Goal: Task Accomplishment & Management: Complete application form

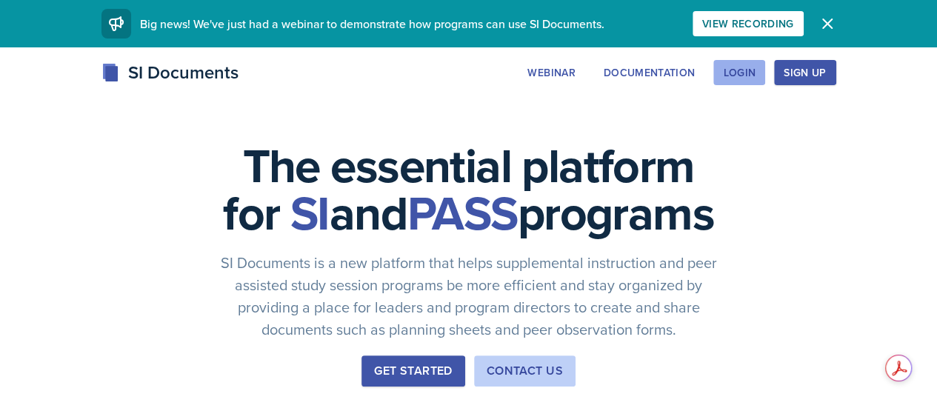
click at [755, 76] on div "Login" at bounding box center [739, 73] width 33 height 12
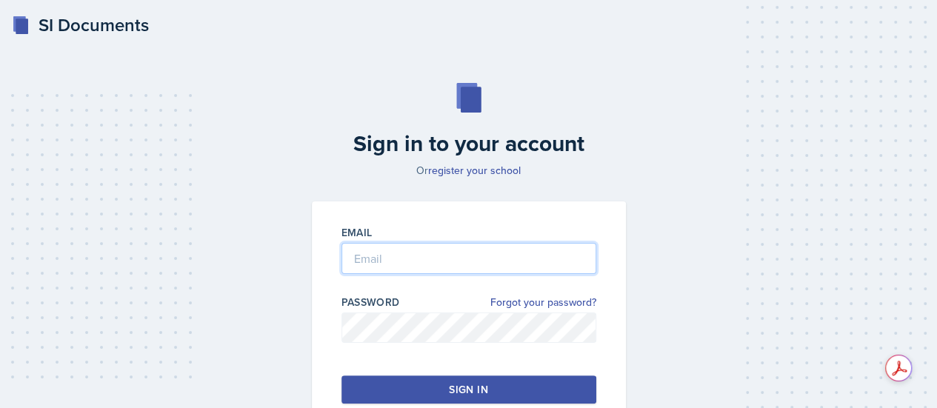
click at [545, 247] on input "email" at bounding box center [468, 258] width 255 height 31
type input "[EMAIL_ADDRESS][DOMAIN_NAME]"
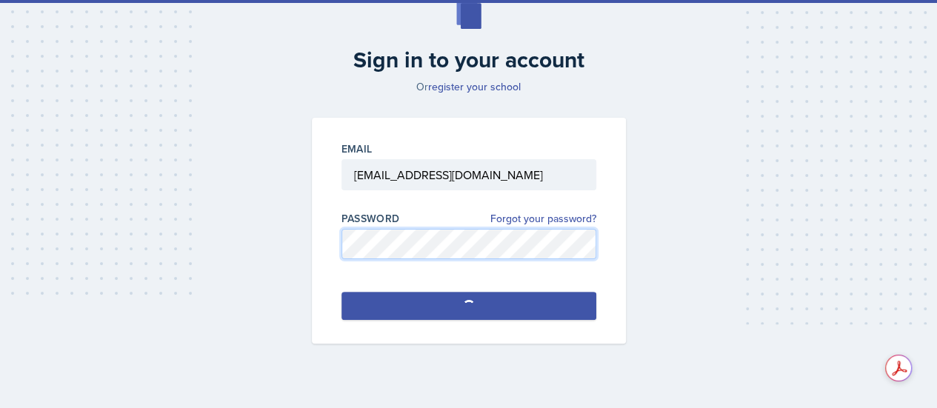
scroll to position [101, 0]
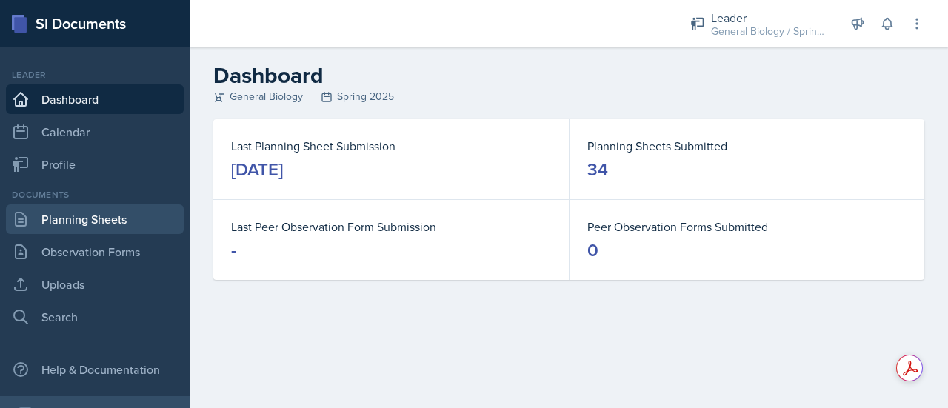
click at [113, 220] on link "Planning Sheets" at bounding box center [95, 219] width 178 height 30
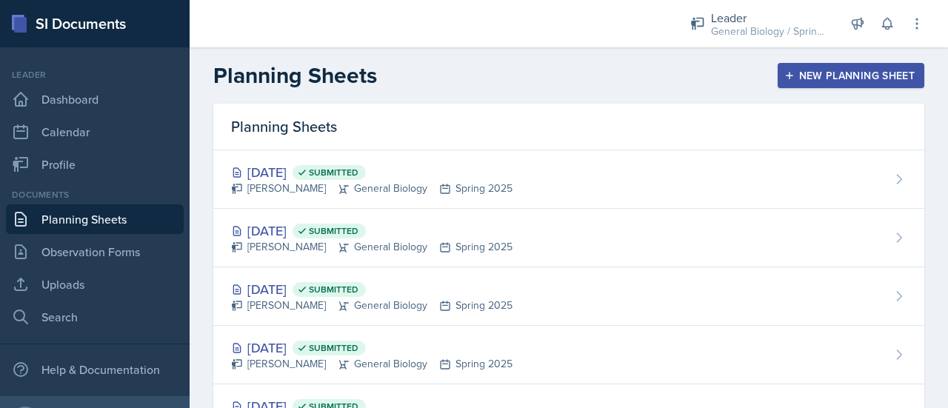
click at [817, 73] on div "New Planning Sheet" at bounding box center [850, 76] width 127 height 12
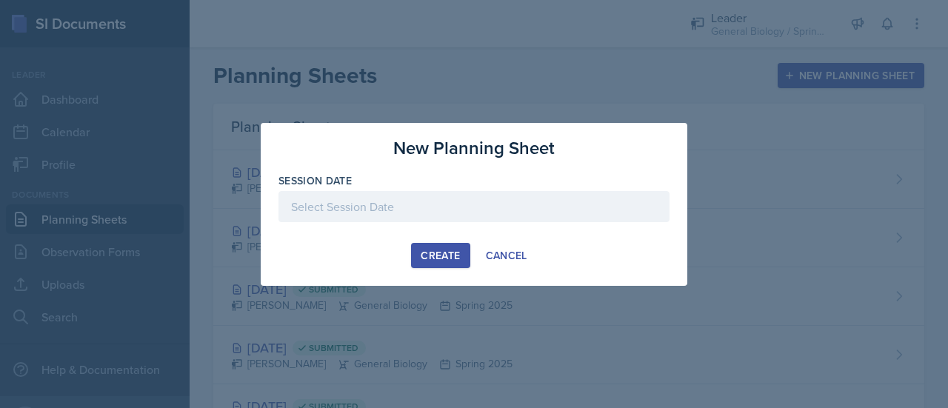
click at [459, 208] on div at bounding box center [473, 206] width 391 height 31
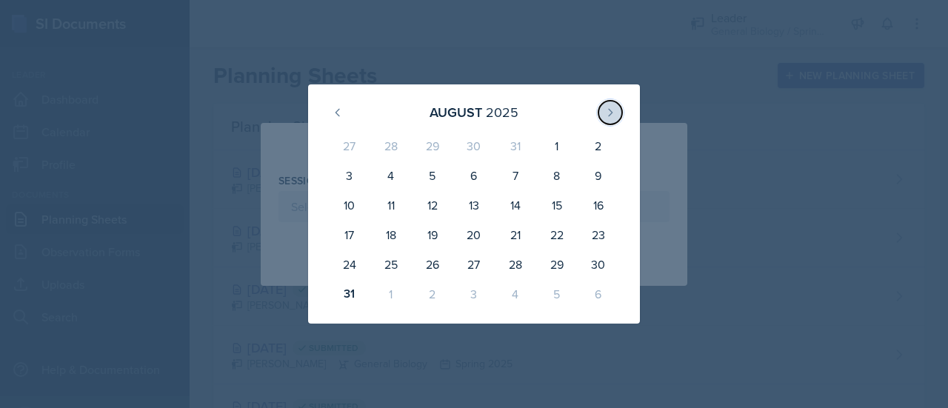
click at [603, 112] on button at bounding box center [610, 113] width 24 height 24
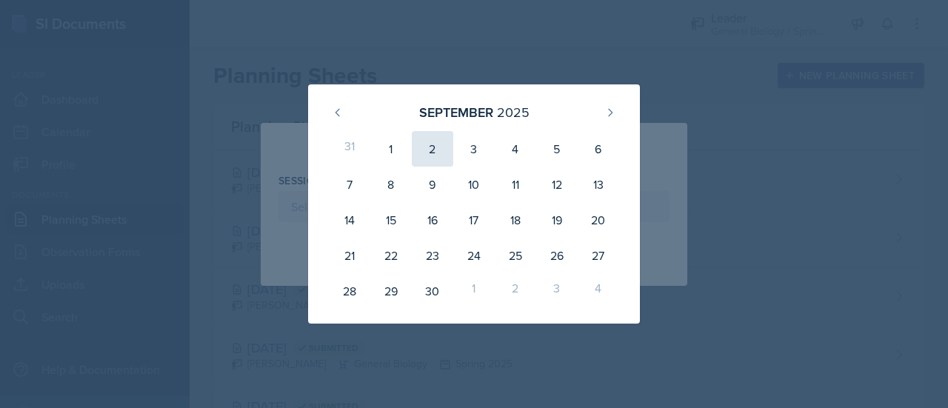
click at [434, 151] on div "2" at bounding box center [432, 149] width 41 height 36
type input "[DATE]"
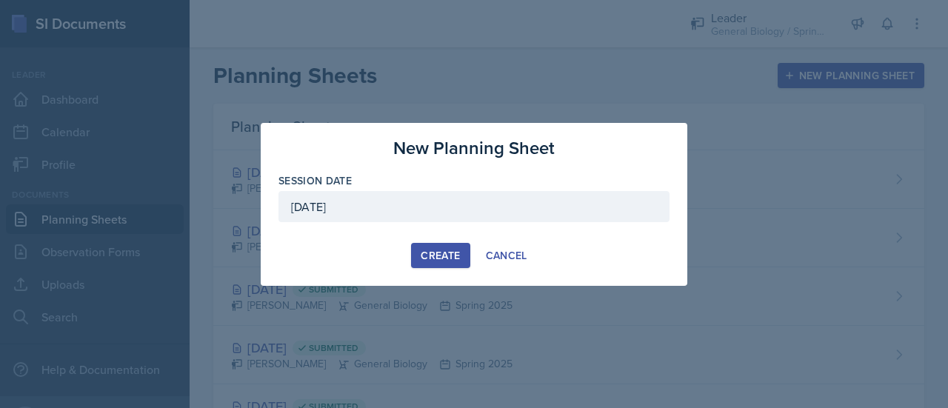
click at [415, 254] on button "Create" at bounding box center [440, 255] width 59 height 25
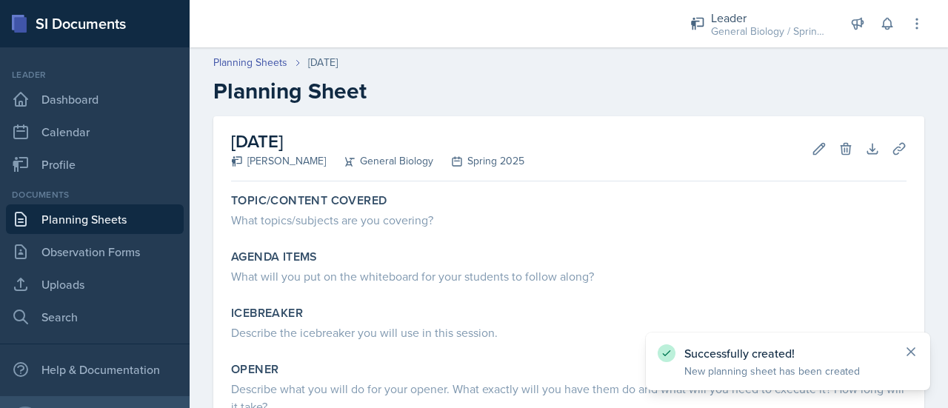
click at [915, 353] on icon at bounding box center [911, 351] width 15 height 15
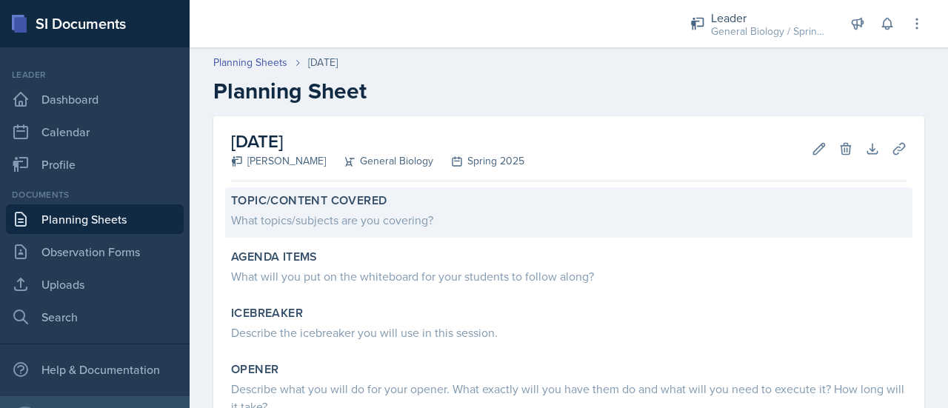
click at [425, 217] on div "What topics/subjects are you covering?" at bounding box center [569, 220] width 676 height 18
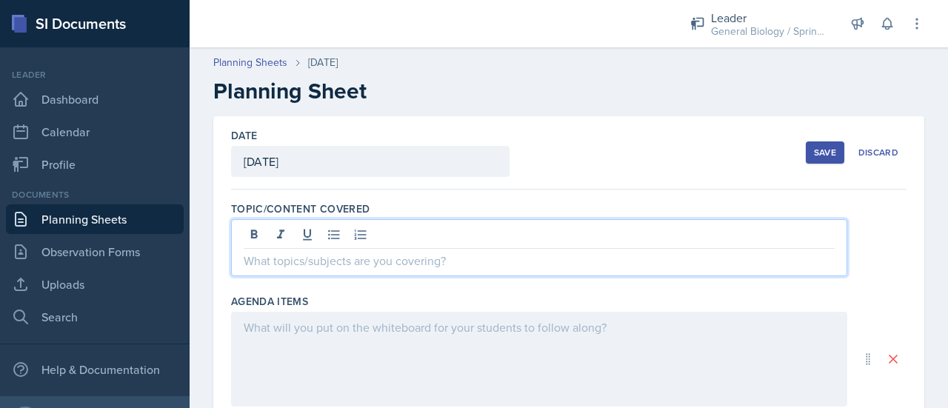
click at [321, 226] on div at bounding box center [539, 247] width 616 height 57
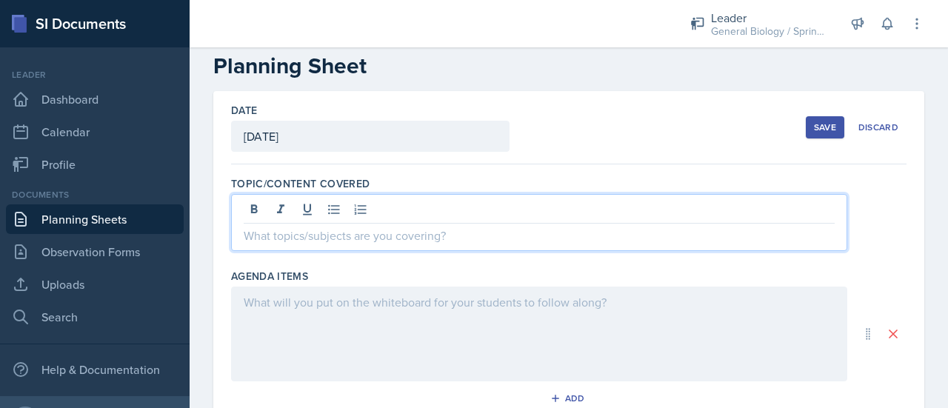
scroll to position [29, 0]
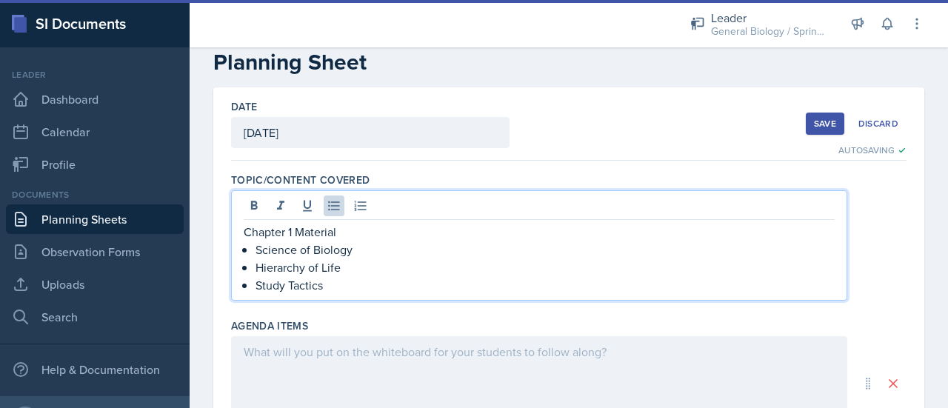
click at [365, 273] on p "Hierarchy of Life" at bounding box center [545, 267] width 579 height 18
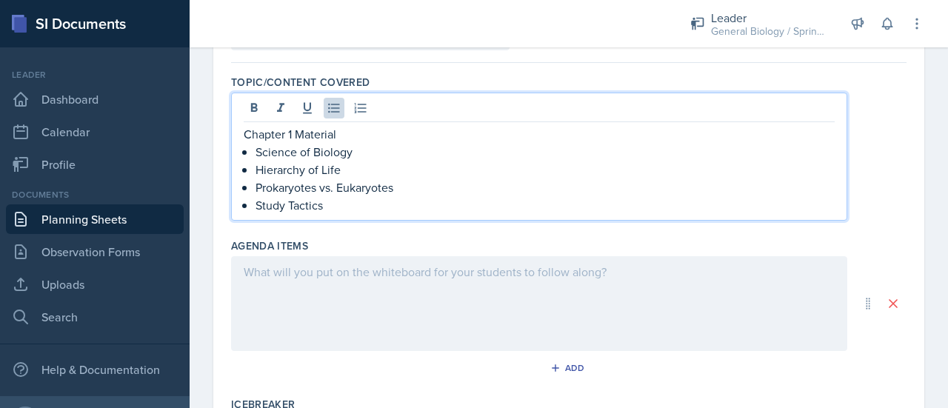
scroll to position [127, 0]
click at [339, 293] on div at bounding box center [539, 303] width 616 height 95
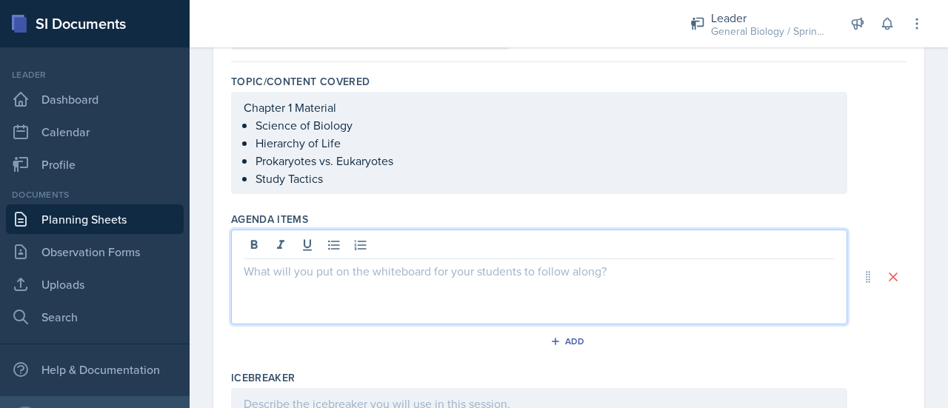
scroll to position [153, 0]
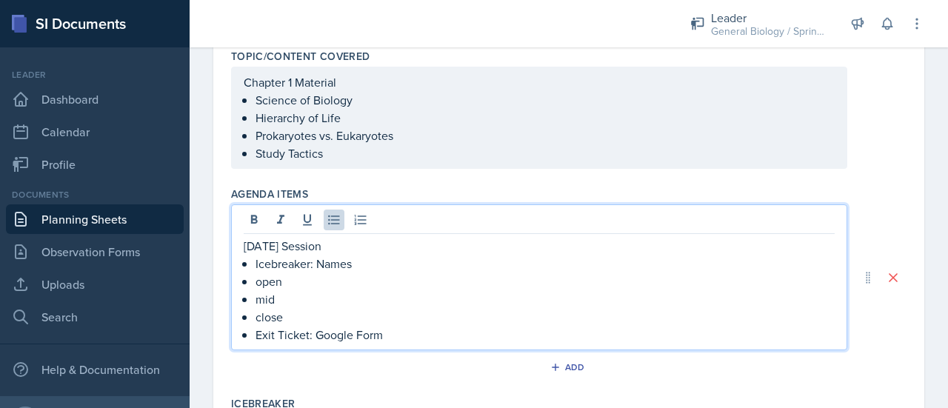
click at [270, 279] on p "open" at bounding box center [545, 282] width 579 height 18
